Goal: Navigation & Orientation: Find specific page/section

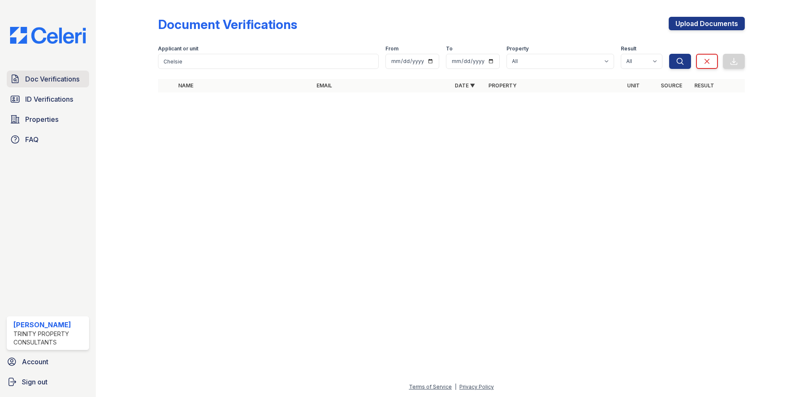
drag, startPoint x: 58, startPoint y: 100, endPoint x: 55, endPoint y: 87, distance: 13.8
click at [58, 100] on span "ID Verifications" at bounding box center [49, 99] width 48 height 10
click at [55, 80] on span "Doc Verifications" at bounding box center [52, 79] width 54 height 10
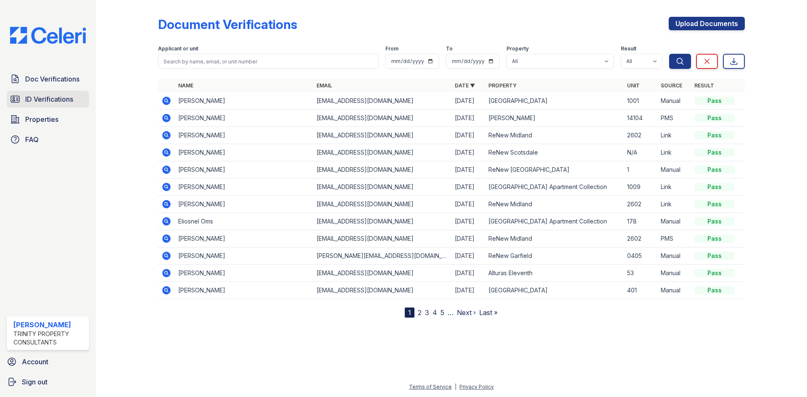
click at [65, 105] on link "ID Verifications" at bounding box center [48, 99] width 82 height 17
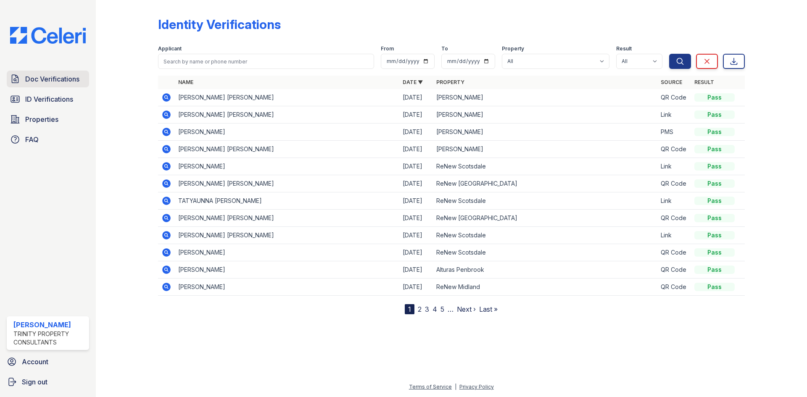
click at [69, 84] on span "Doc Verifications" at bounding box center [52, 79] width 54 height 10
